Goal: Task Accomplishment & Management: Complete application form

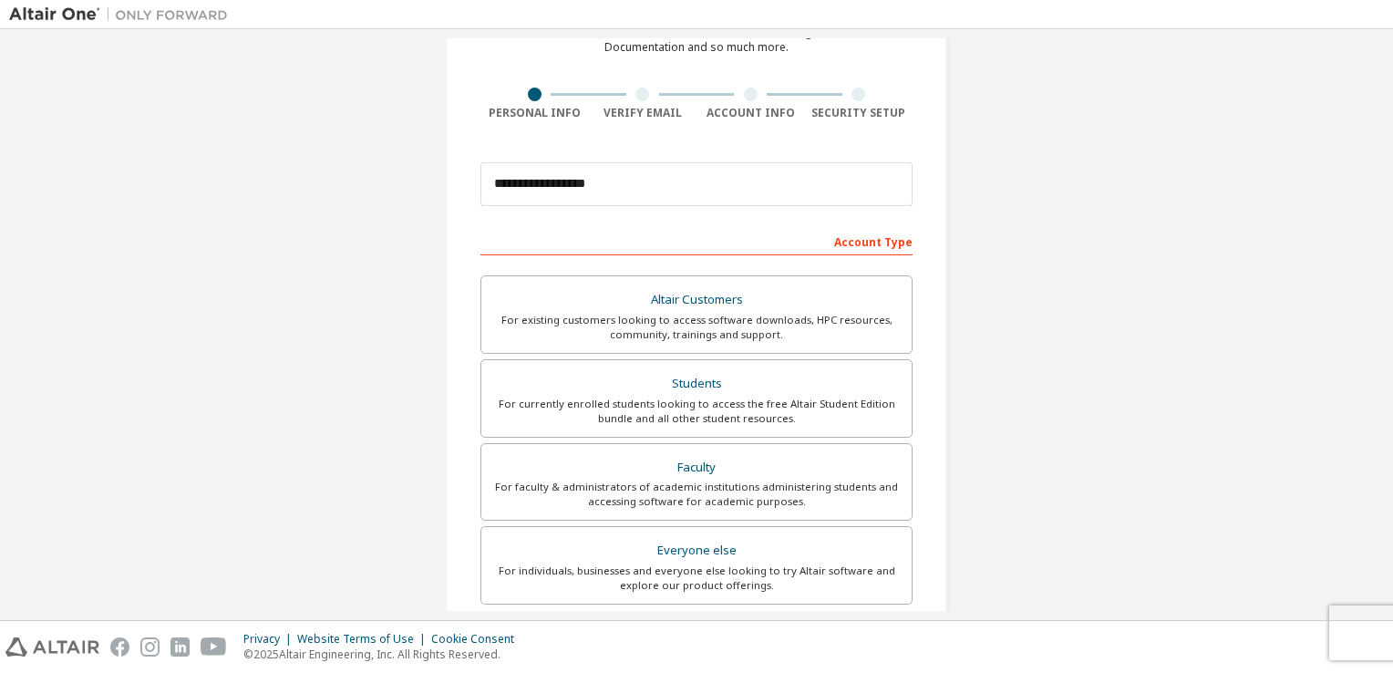
scroll to position [447, 0]
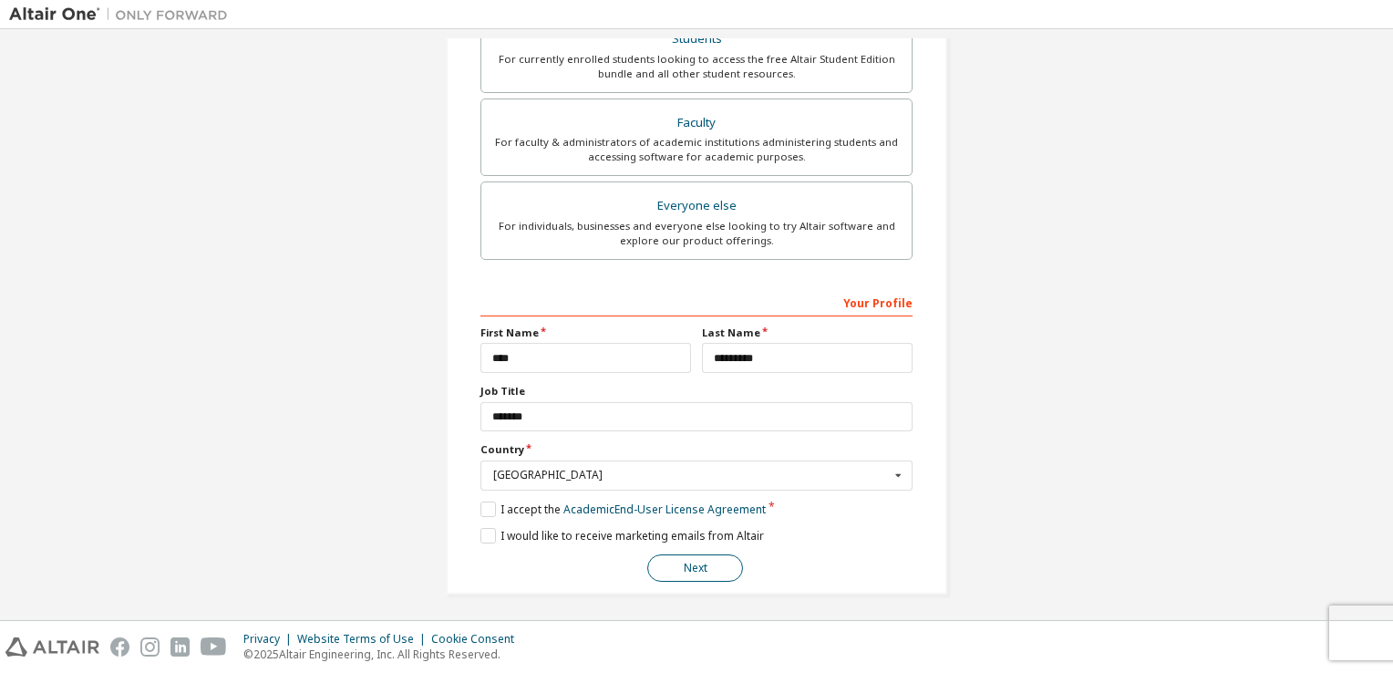
click at [703, 561] on button "Next" at bounding box center [695, 567] width 96 height 27
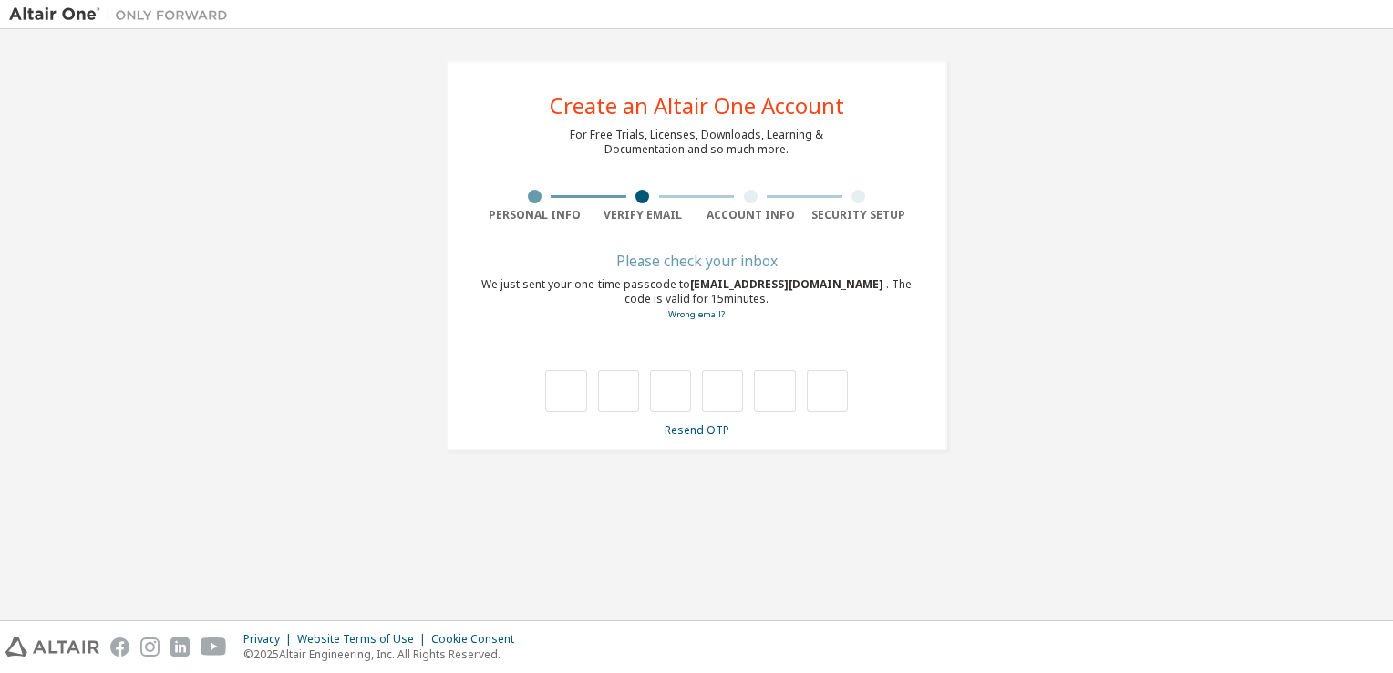
scroll to position [0, 0]
type input "*"
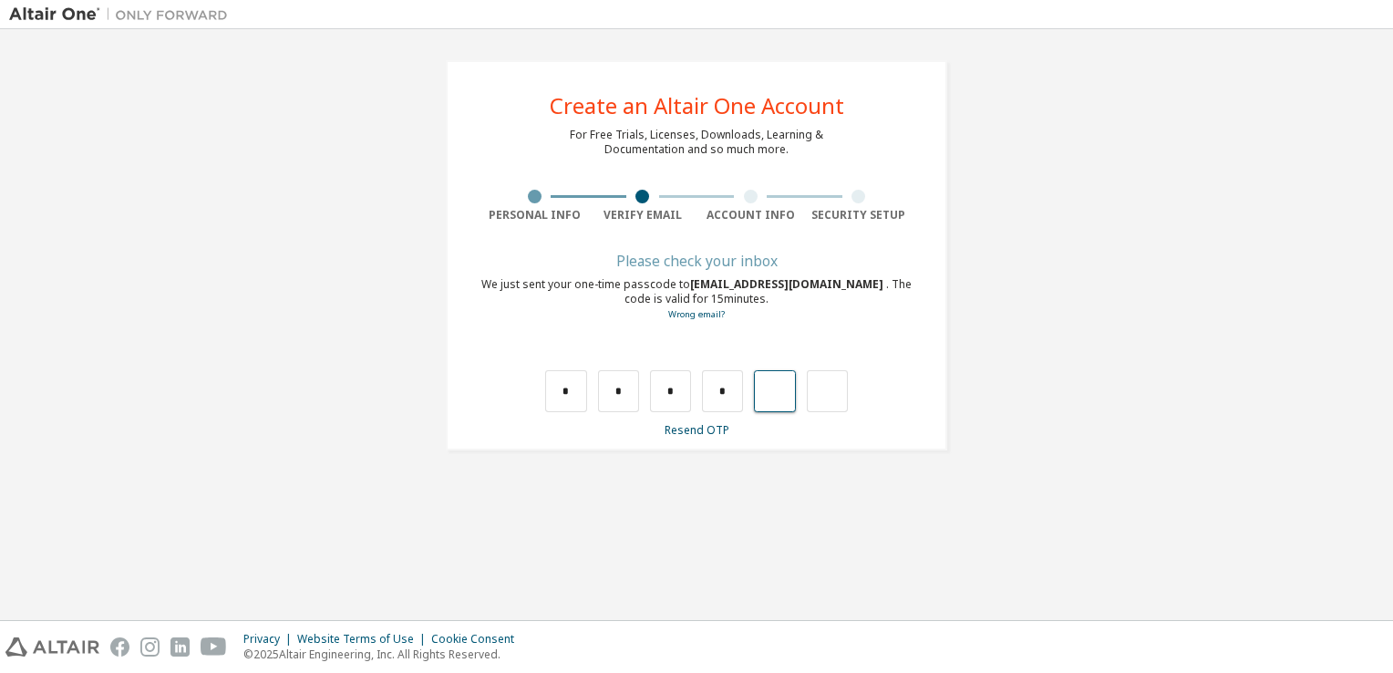
type input "*"
